Goal: Task Accomplishment & Management: Manage account settings

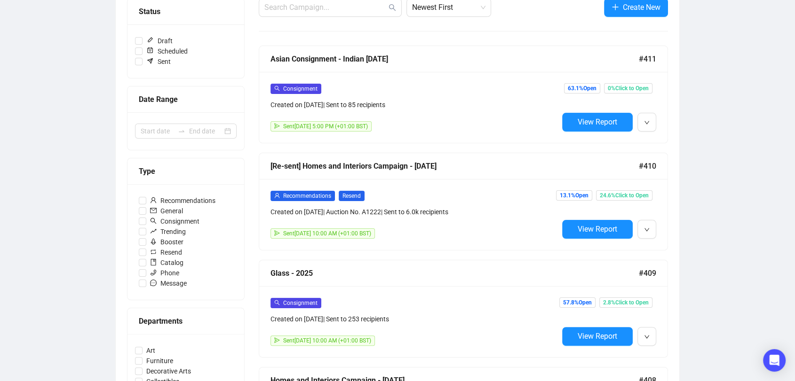
scroll to position [101, 0]
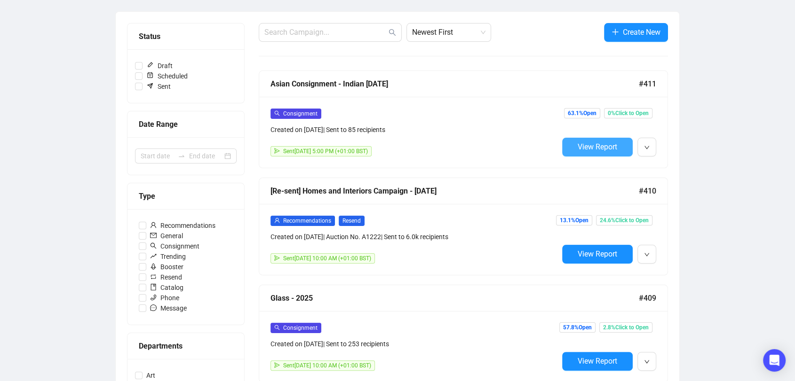
click at [579, 148] on span "View Report" at bounding box center [598, 147] width 40 height 9
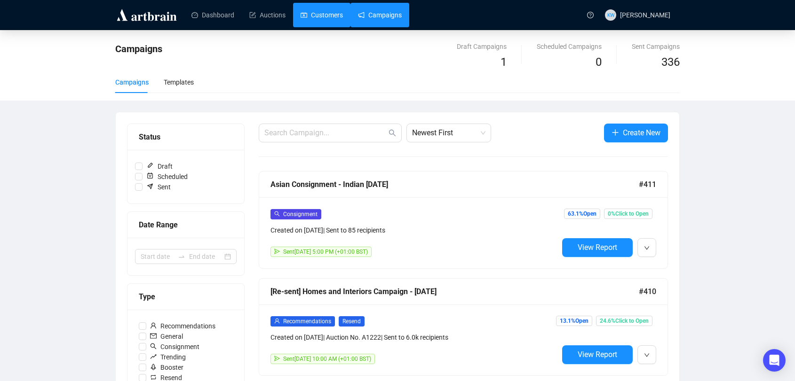
click at [337, 17] on link "Customers" at bounding box center [322, 15] width 42 height 24
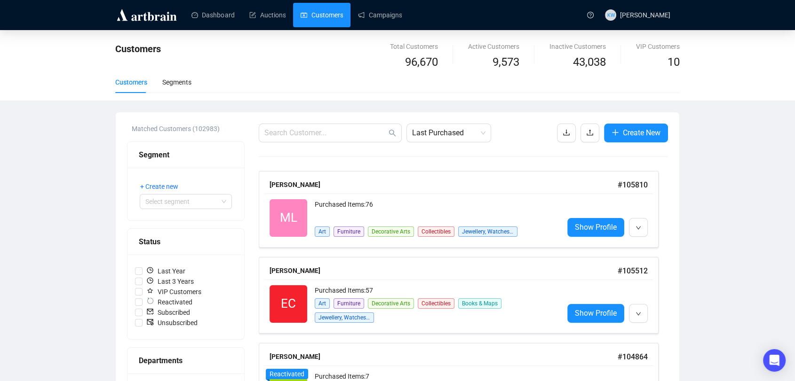
click at [336, 127] on span at bounding box center [330, 133] width 143 height 19
paste input "[EMAIL_ADDRESS][DOMAIN_NAME]"
type input "[EMAIL_ADDRESS][DOMAIN_NAME]"
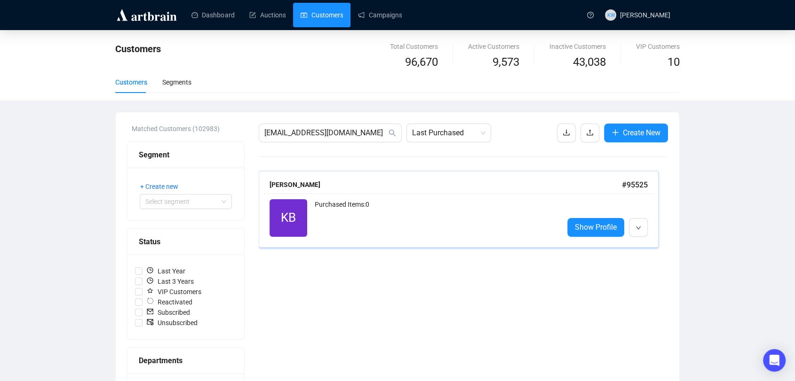
click at [380, 189] on div "[PERSON_NAME]" at bounding box center [445, 185] width 352 height 10
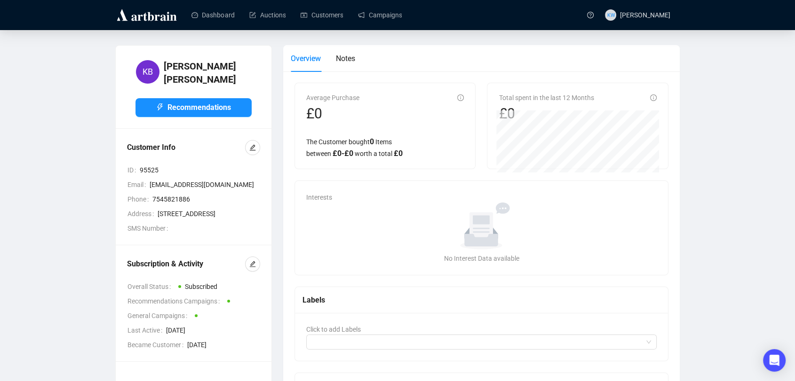
scroll to position [96, 0]
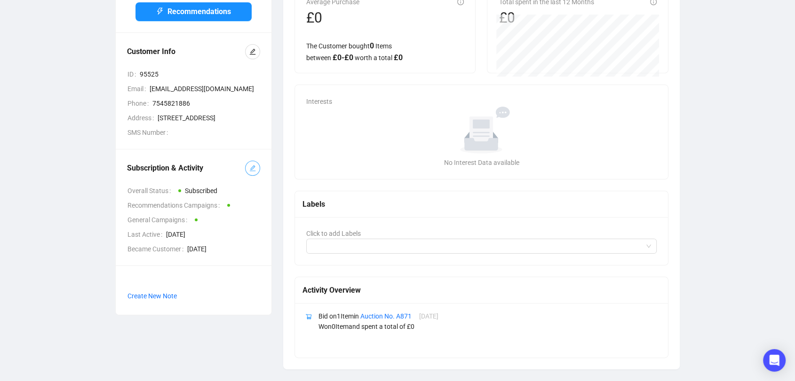
click at [252, 172] on icon "edit" at bounding box center [253, 169] width 6 height 6
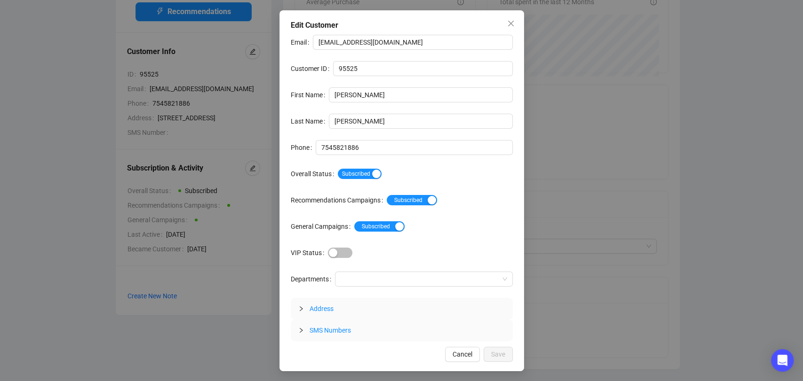
click at [357, 179] on div "Subscribed" at bounding box center [425, 173] width 175 height 15
click at [357, 174] on span "Subscribed" at bounding box center [360, 174] width 44 height 10
click at [503, 349] on span "Save" at bounding box center [498, 354] width 14 height 10
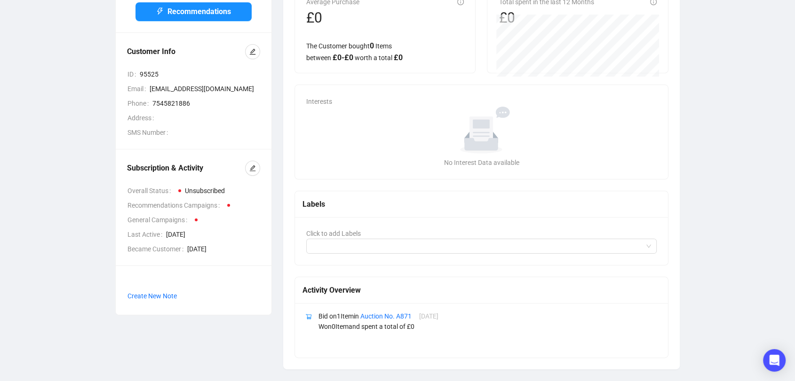
scroll to position [0, 0]
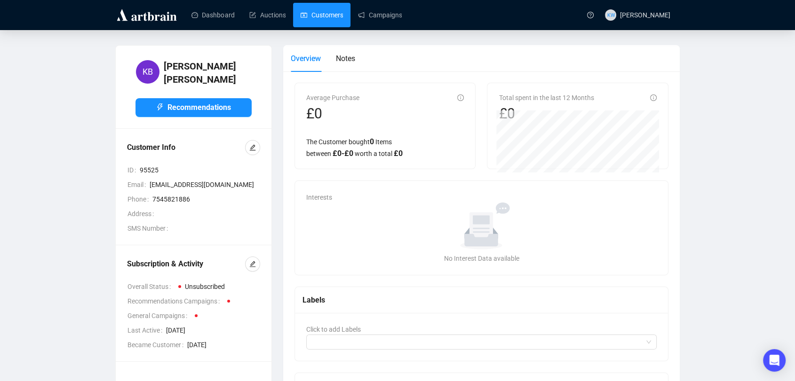
click at [340, 21] on link "Customers" at bounding box center [322, 15] width 42 height 24
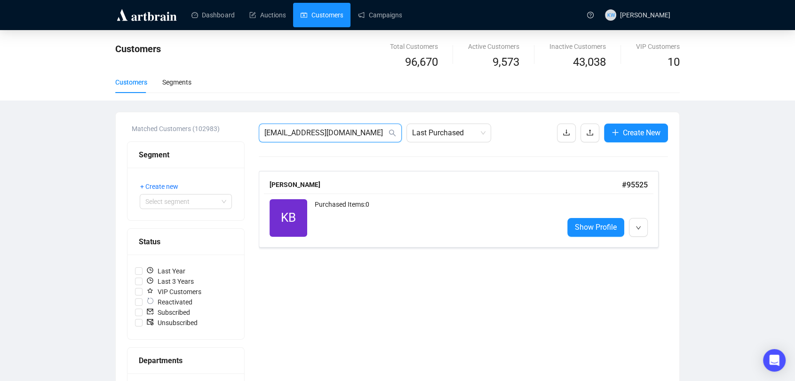
drag, startPoint x: 319, startPoint y: 133, endPoint x: 188, endPoint y: 119, distance: 131.5
paste input "[PERSON_NAME][EMAIL_ADDRESS][DOMAIN_NAME]"
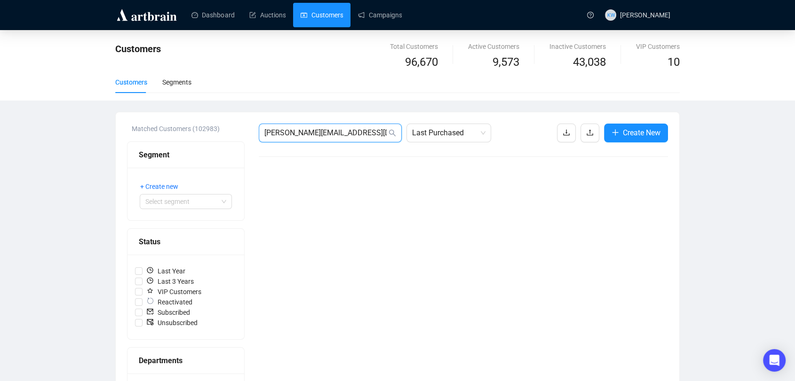
drag, startPoint x: 360, startPoint y: 133, endPoint x: 261, endPoint y: 130, distance: 99.3
click at [261, 130] on span "[PERSON_NAME][EMAIL_ADDRESS][DOMAIN_NAME]" at bounding box center [330, 133] width 143 height 19
paste input "[EMAIL_ADDRESS][PERSON_NAME][DOMAIN_NAME]"
drag, startPoint x: 339, startPoint y: 135, endPoint x: 242, endPoint y: 125, distance: 97.4
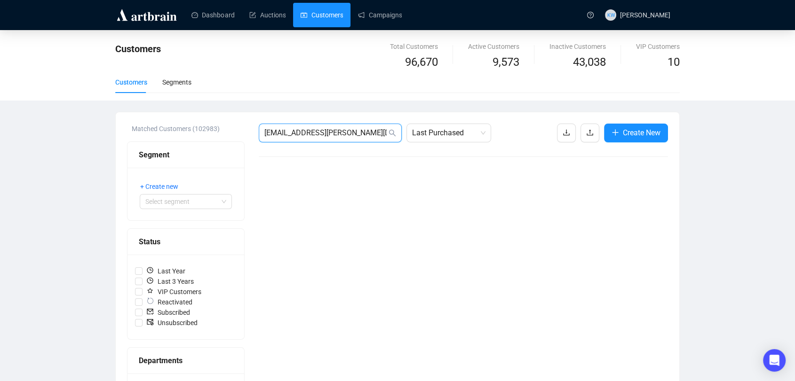
paste input "[EMAIL_ADDRESS][DOMAIN_NAME]"
type input "[EMAIL_ADDRESS][DOMAIN_NAME]"
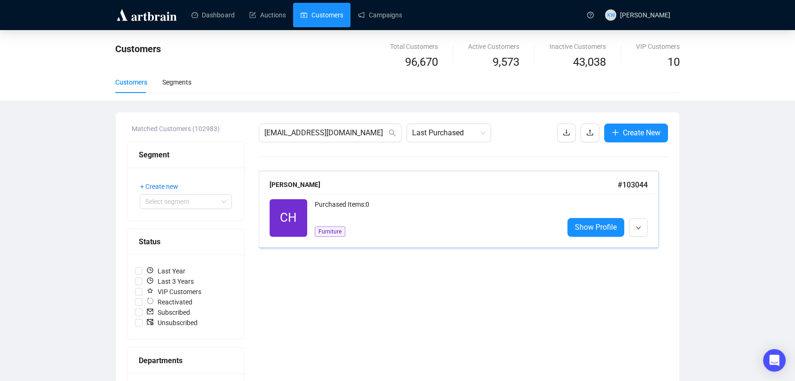
click at [380, 187] on div "[PERSON_NAME]" at bounding box center [443, 185] width 348 height 10
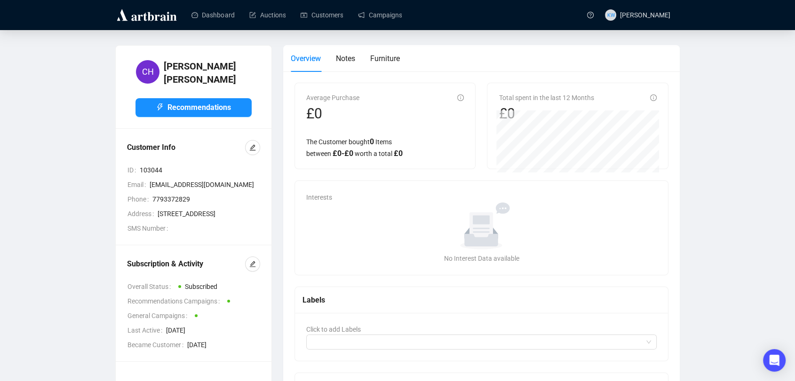
scroll to position [38, 0]
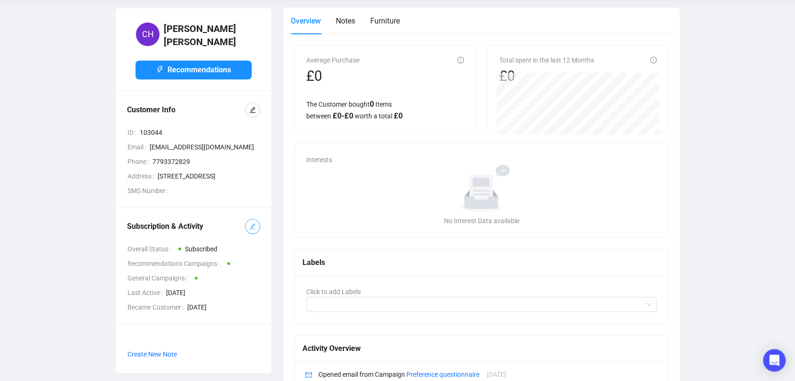
click at [258, 234] on button "button" at bounding box center [252, 226] width 15 height 15
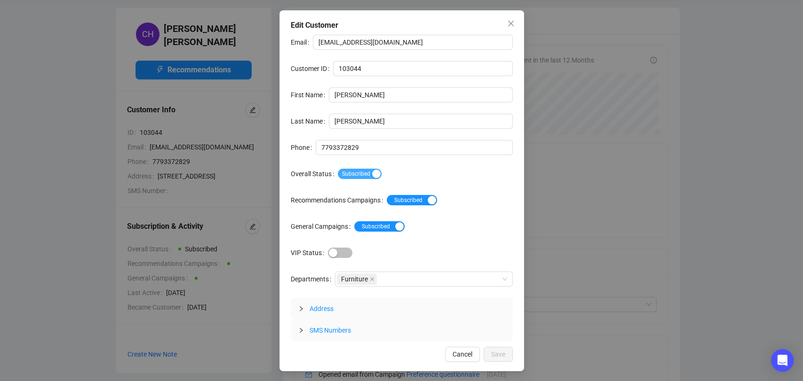
click at [360, 174] on span "Subscribed" at bounding box center [360, 174] width 44 height 10
click at [496, 351] on span "Save" at bounding box center [498, 354] width 14 height 10
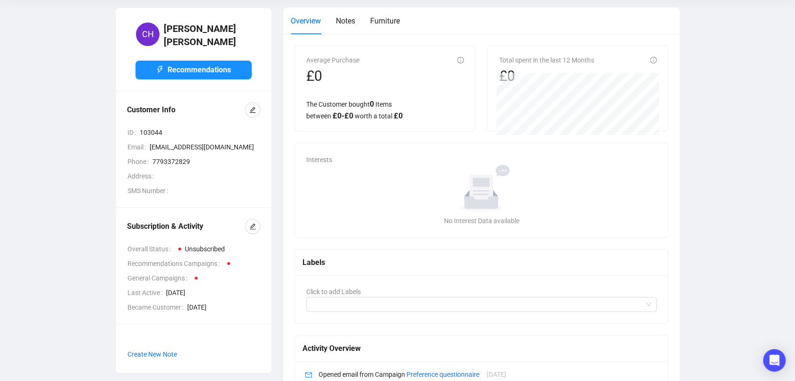
scroll to position [0, 0]
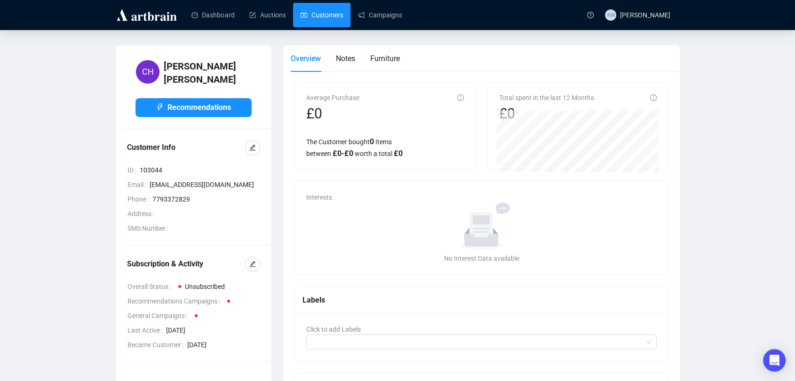
click at [323, 20] on link "Customers" at bounding box center [322, 15] width 42 height 24
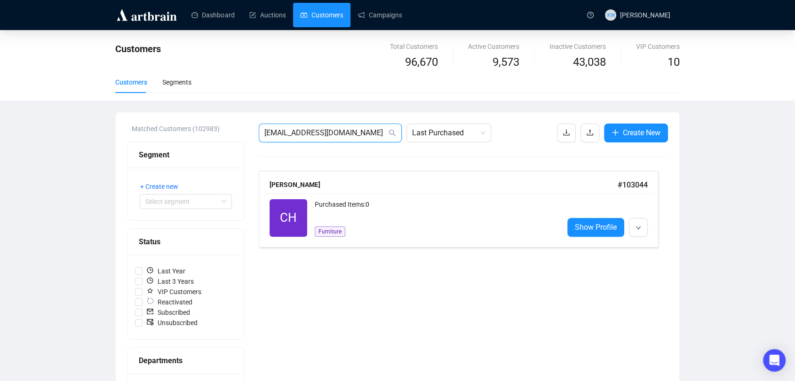
drag, startPoint x: 321, startPoint y: 133, endPoint x: 182, endPoint y: 137, distance: 138.8
paste input "[PERSON_NAME][EMAIL_ADDRESS]"
type input "[PERSON_NAME][EMAIL_ADDRESS][DOMAIN_NAME]"
click at [320, 230] on div "Purchased Items: 0" at bounding box center [435, 218] width 241 height 38
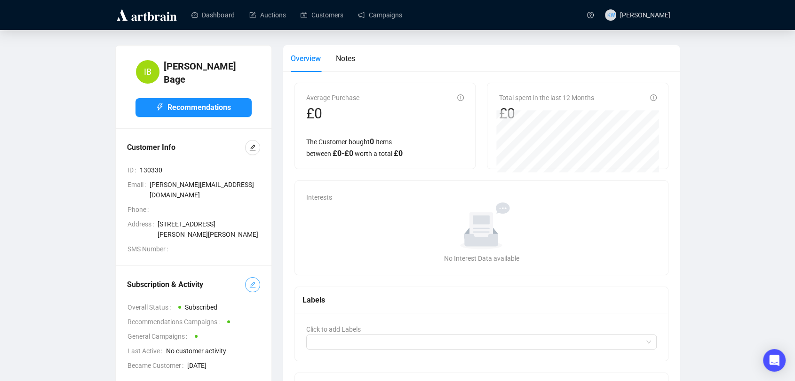
click at [255, 282] on icon "edit" at bounding box center [252, 285] width 7 height 7
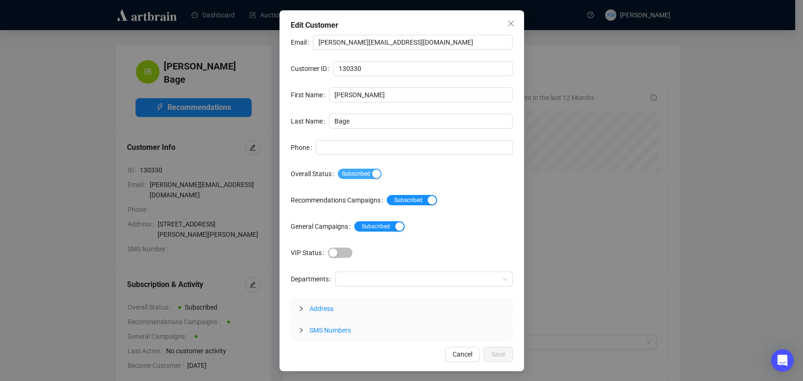
click at [366, 174] on span "Subscribed" at bounding box center [360, 174] width 44 height 10
click at [503, 351] on span "Save" at bounding box center [498, 354] width 14 height 10
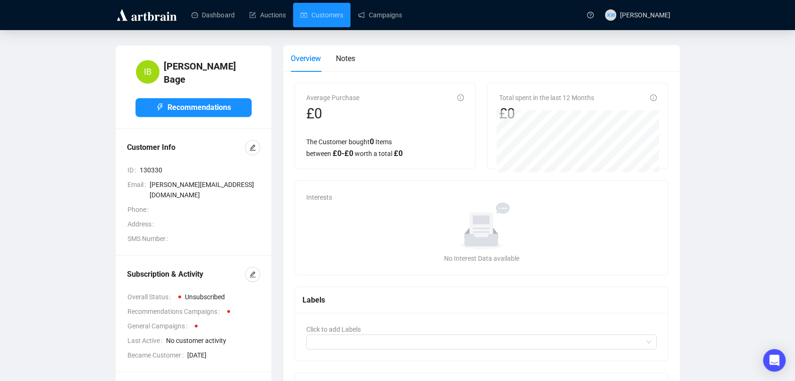
click at [301, 15] on link "Customers" at bounding box center [322, 15] width 42 height 24
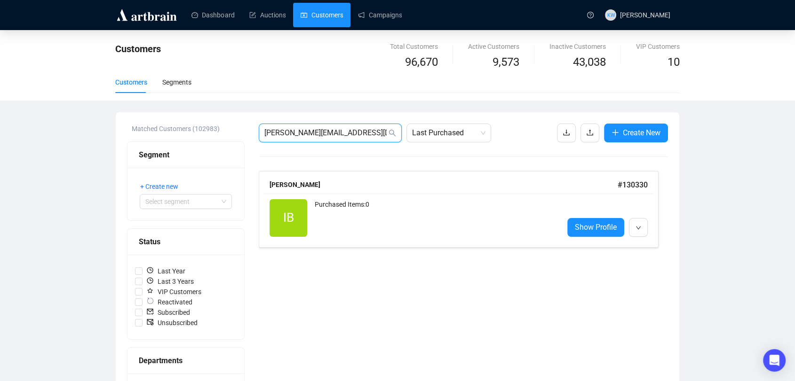
drag, startPoint x: 373, startPoint y: 132, endPoint x: 267, endPoint y: 108, distance: 109.1
click at [267, 108] on div "Customers Total Customers 96,670 Active Customers 9,573 Inactive Customers 43,0…" at bounding box center [397, 348] width 795 height 637
paste input "ljrnash@btopenworld"
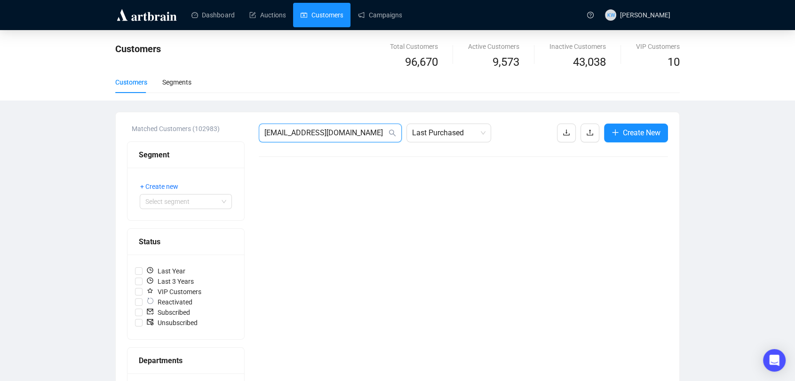
click at [268, 135] on input "[EMAIL_ADDRESS][DOMAIN_NAME]" at bounding box center [325, 132] width 122 height 11
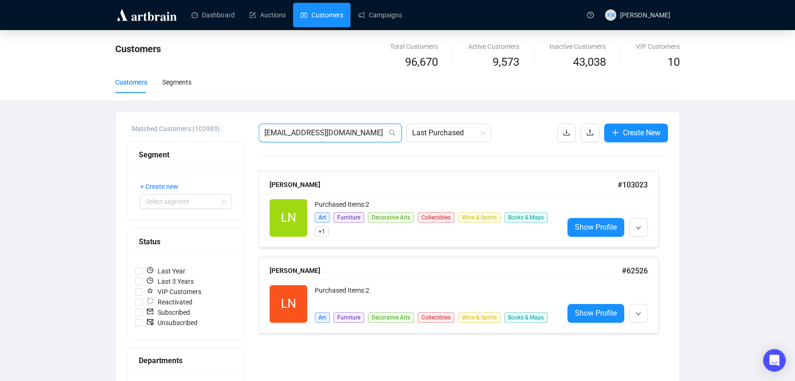
drag, startPoint x: 373, startPoint y: 136, endPoint x: 194, endPoint y: 143, distance: 179.3
paste input "text"
type input "[EMAIL_ADDRESS][DOMAIN_NAME]"
click at [194, 144] on div "Segment" at bounding box center [185, 155] width 117 height 26
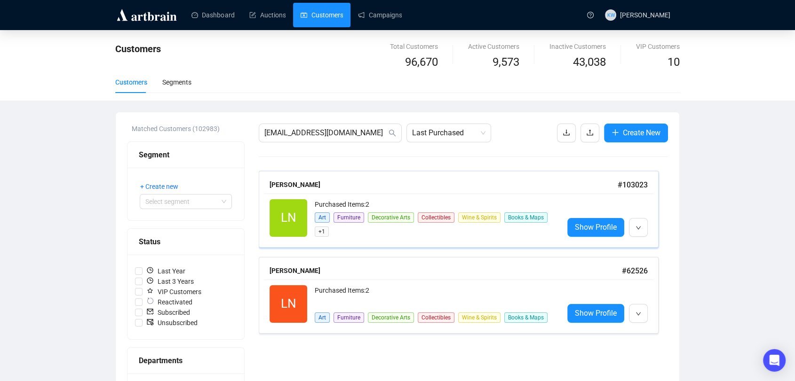
click at [341, 195] on div "LN Reactivated Purchased Items: 2 Art Furniture Decorative Arts Collectibles Wi…" at bounding box center [458, 218] width 389 height 49
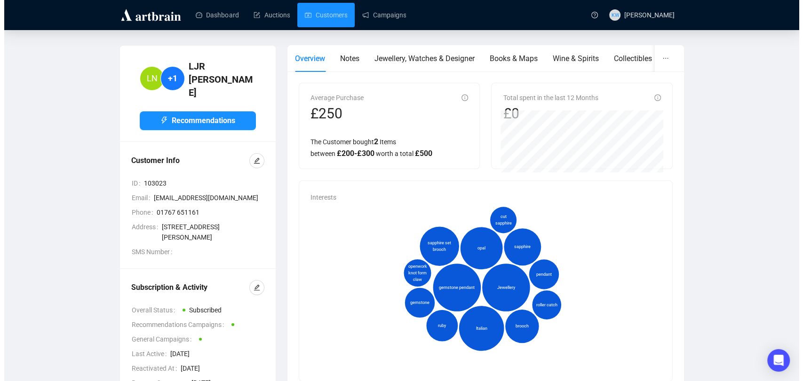
scroll to position [66, 0]
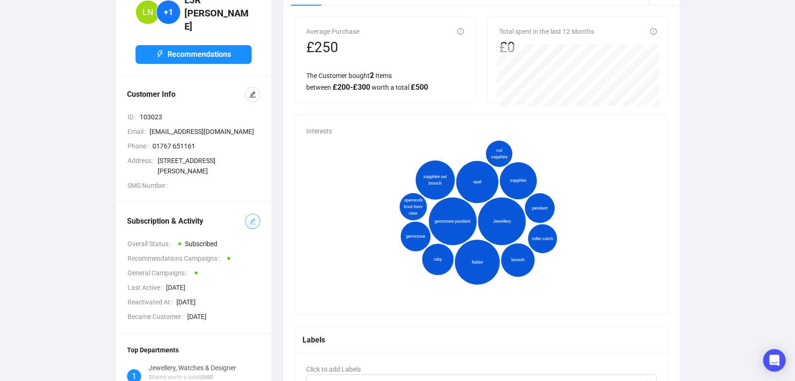
click at [256, 214] on button "button" at bounding box center [252, 221] width 15 height 15
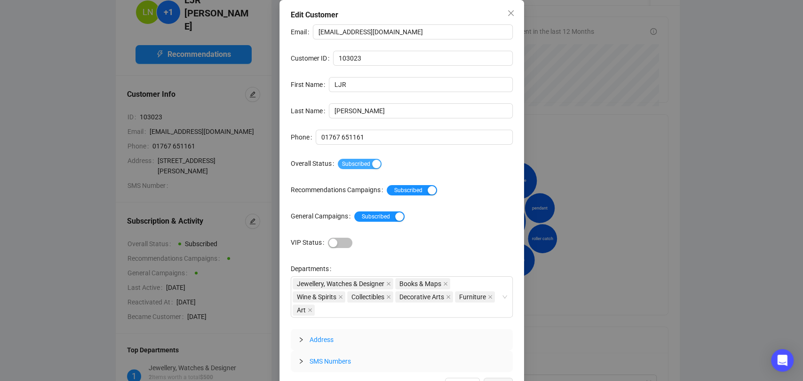
click at [372, 167] on div "button" at bounding box center [376, 164] width 8 height 8
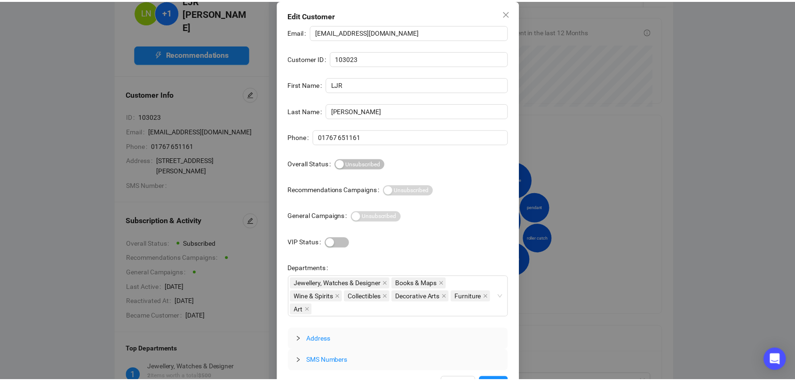
scroll to position [21, 0]
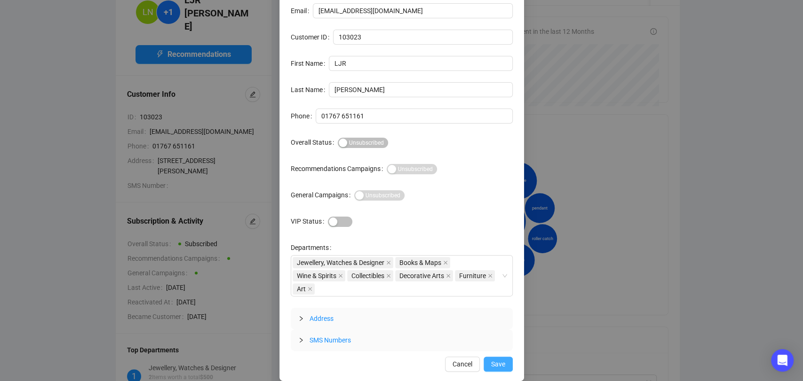
click at [500, 360] on span "Save" at bounding box center [498, 364] width 14 height 10
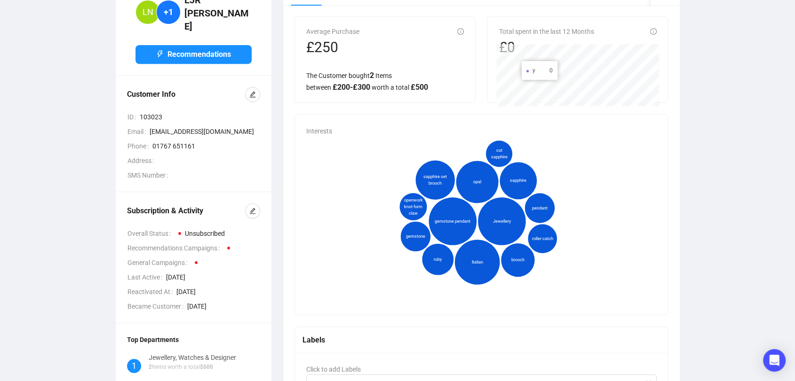
scroll to position [0, 0]
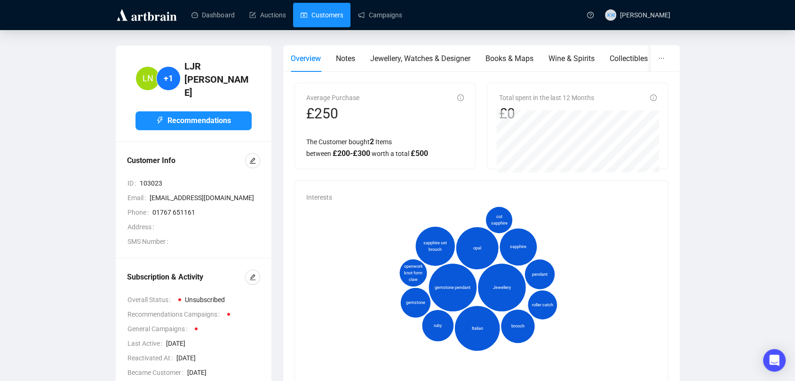
click at [329, 12] on link "Customers" at bounding box center [322, 15] width 42 height 24
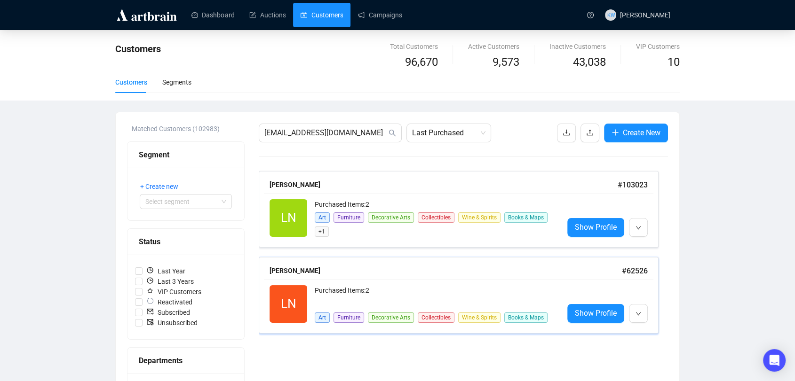
click at [403, 283] on div "LN Reactivated Purchased Items: 2 Art Furniture Decorative Arts Collectibles Wi…" at bounding box center [458, 304] width 389 height 49
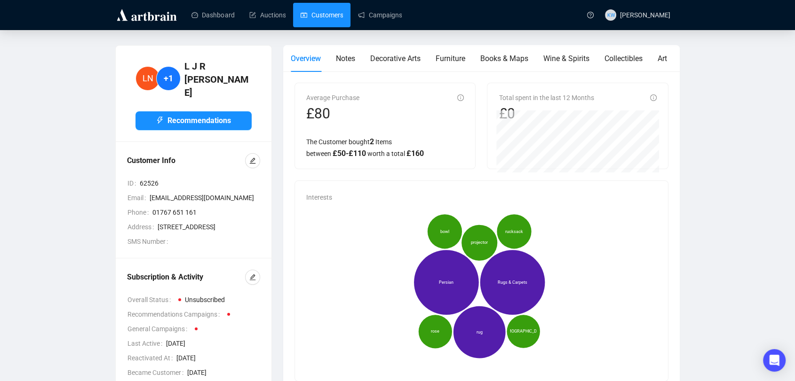
click at [335, 12] on link "Customers" at bounding box center [322, 15] width 42 height 24
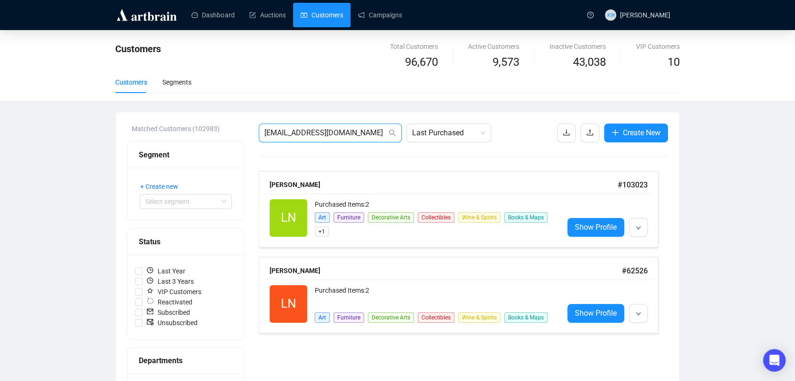
drag, startPoint x: 370, startPoint y: 133, endPoint x: 240, endPoint y: 142, distance: 130.1
paste input "[EMAIL_ADDRESS][DOMAIN_NAME]"
type input "[EMAIL_ADDRESS][DOMAIN_NAME]"
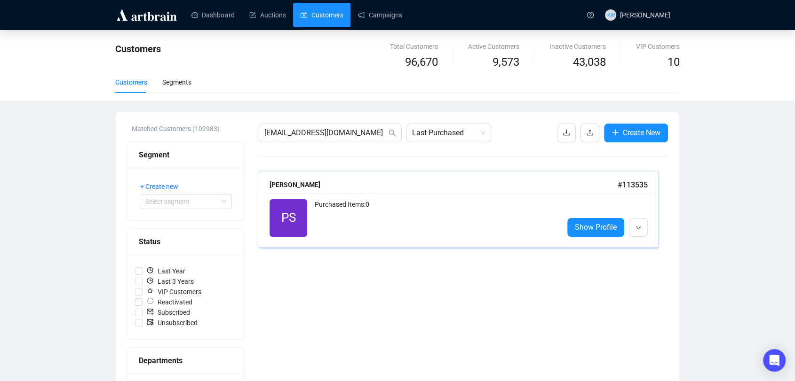
click at [387, 194] on div "PS Reactivated Purchased Items: 0 Show Profile" at bounding box center [458, 218] width 389 height 49
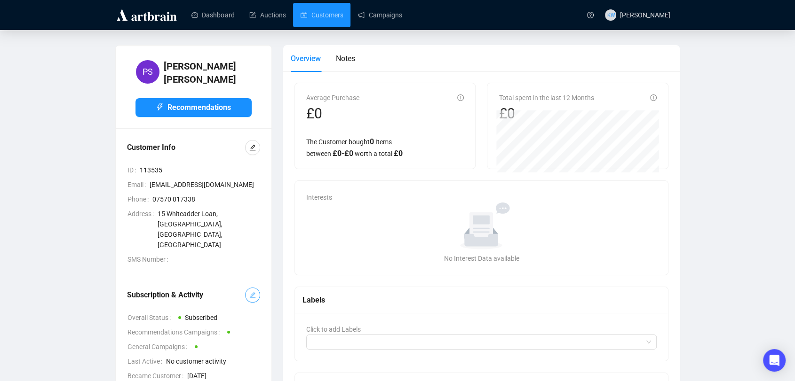
click at [252, 288] on button "button" at bounding box center [252, 295] width 15 height 15
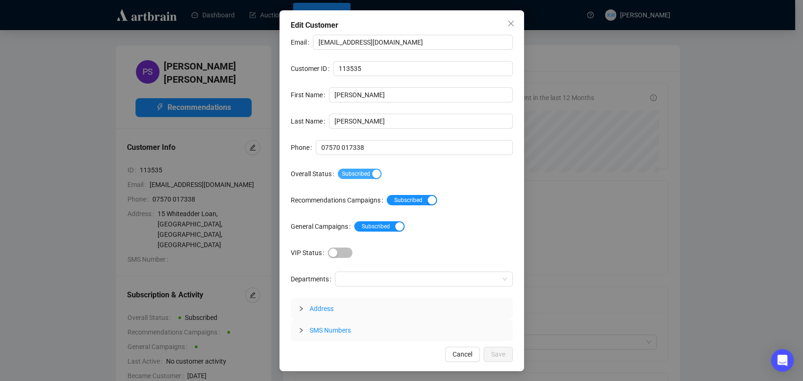
click at [360, 177] on span "Subscribed" at bounding box center [360, 174] width 44 height 10
click at [497, 354] on span "Save" at bounding box center [498, 354] width 14 height 10
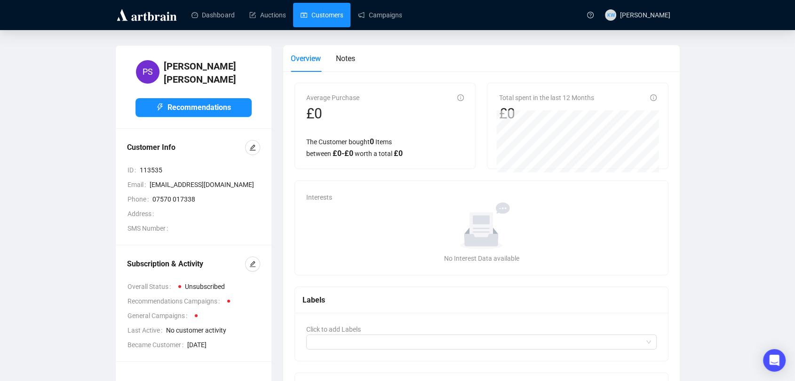
click at [311, 8] on link "Customers" at bounding box center [322, 15] width 42 height 24
